Goal: Information Seeking & Learning: Learn about a topic

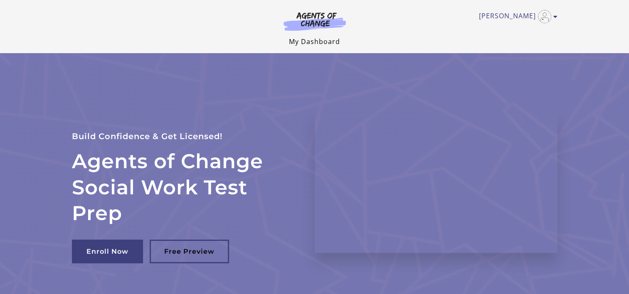
click at [311, 38] on link "My Dashboard" at bounding box center [314, 41] width 51 height 9
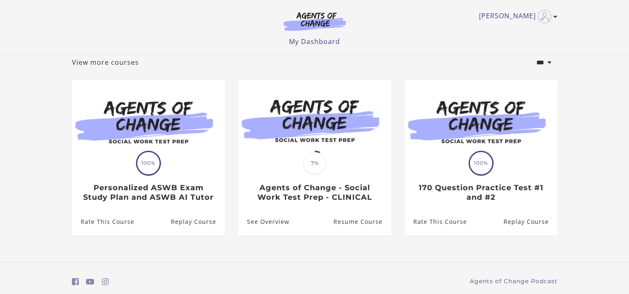
scroll to position [49, 0]
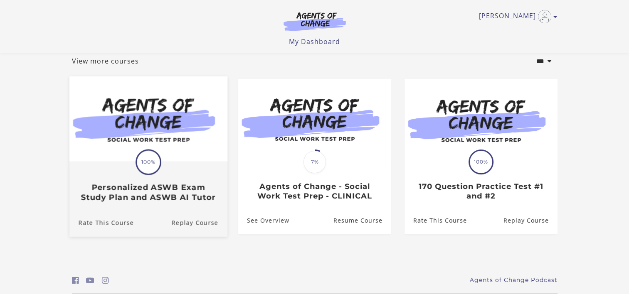
click at [135, 191] on h3 "Personalized ASWB Exam Study Plan and ASWB AI Tutor" at bounding box center [148, 192] width 140 height 19
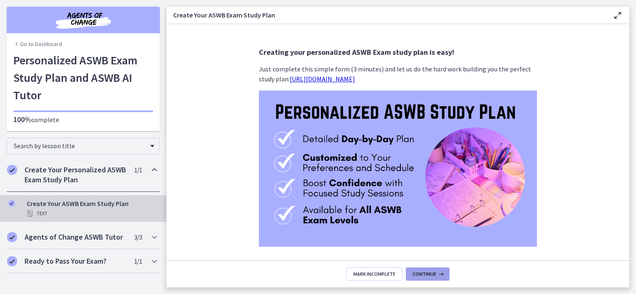
click at [428, 275] on span "Continue" at bounding box center [424, 274] width 24 height 7
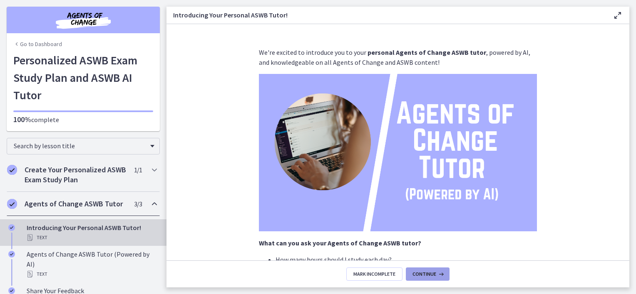
click at [438, 275] on icon at bounding box center [440, 274] width 8 height 7
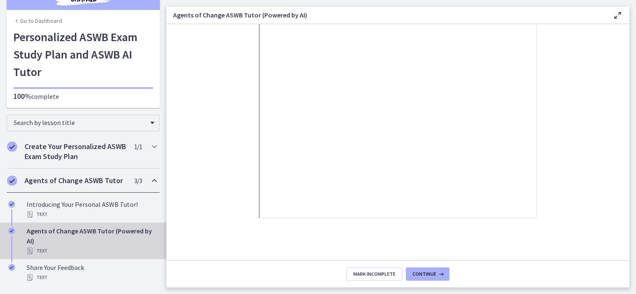
scroll to position [42, 0]
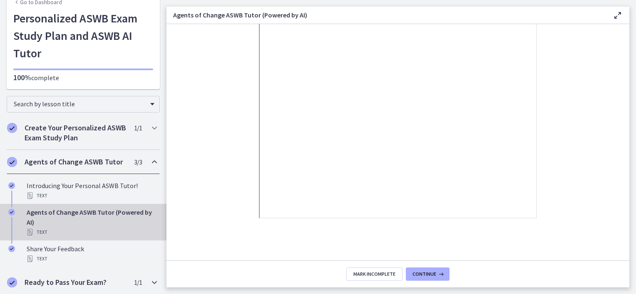
click at [45, 286] on h2 "Ready to Pass Your Exam?" at bounding box center [75, 283] width 101 height 10
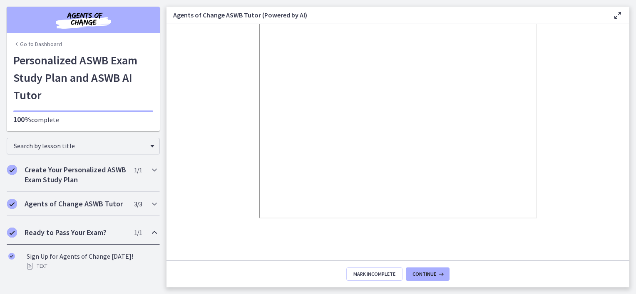
scroll to position [0, 0]
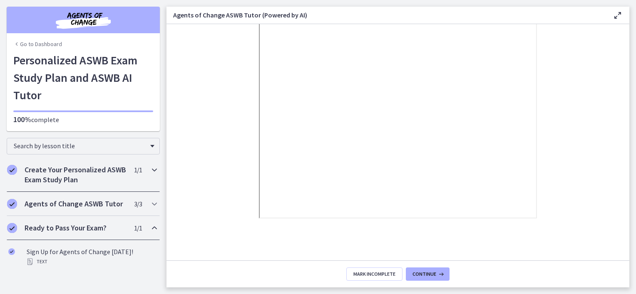
click at [27, 190] on div "Create Your Personalized ASWB Exam Study Plan 1 / 1 Completed" at bounding box center [83, 175] width 153 height 34
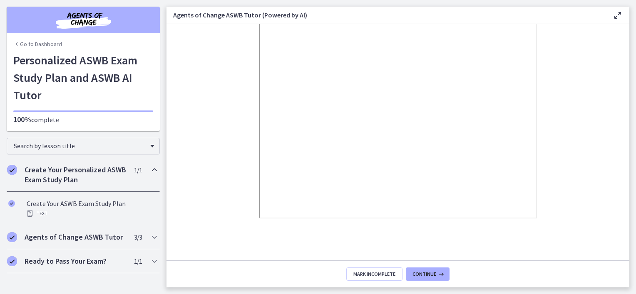
click at [30, 177] on h2 "Create Your Personalized ASWB Exam Study Plan" at bounding box center [75, 175] width 101 height 20
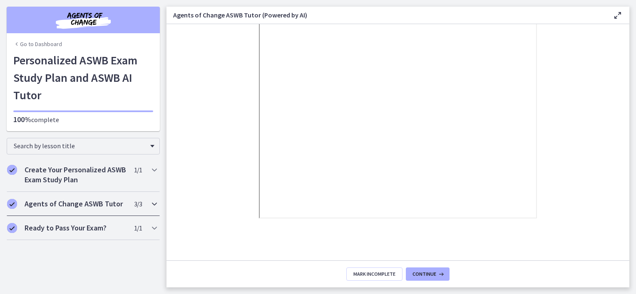
click at [35, 206] on h2 "Agents of Change ASWB Tutor" at bounding box center [75, 204] width 101 height 10
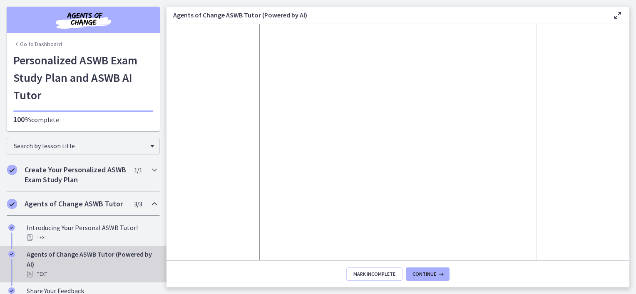
scroll to position [73, 0]
click at [85, 205] on h2 "Agents of Change ASWB Tutor" at bounding box center [75, 204] width 101 height 10
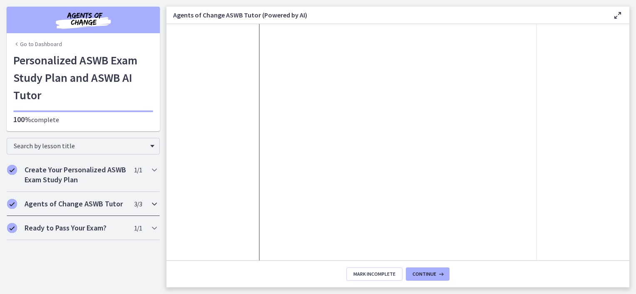
click at [85, 205] on h2 "Agents of Change ASWB Tutor" at bounding box center [75, 204] width 101 height 10
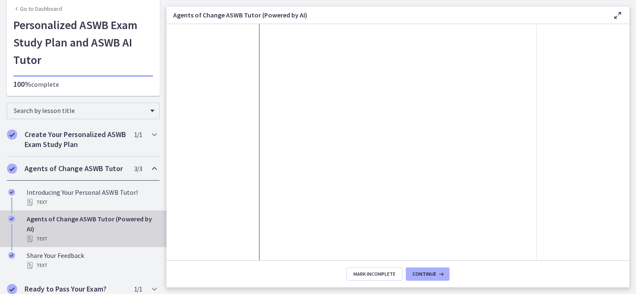
scroll to position [37, 0]
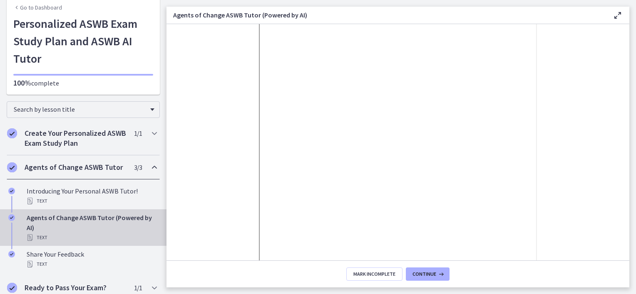
drag, startPoint x: 623, startPoint y: 180, endPoint x: 626, endPoint y: 205, distance: 24.7
click at [626, 205] on section "Use your ASWB tutor just like you would a real tutor, a sk it questions about c…" at bounding box center [397, 142] width 463 height 237
